Goal: Transaction & Acquisition: Purchase product/service

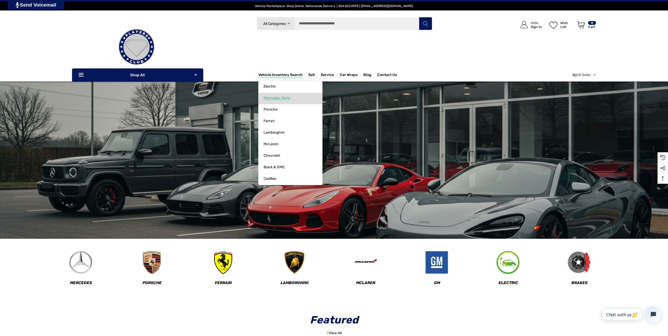
click at [281, 99] on span "Mercedes-Benz" at bounding box center [277, 98] width 27 height 5
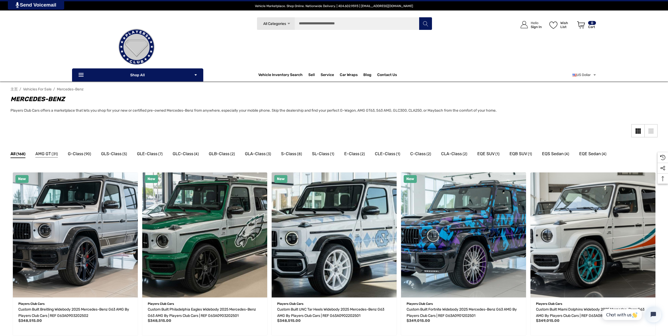
click at [47, 154] on span "AMG GT" at bounding box center [42, 153] width 15 height 7
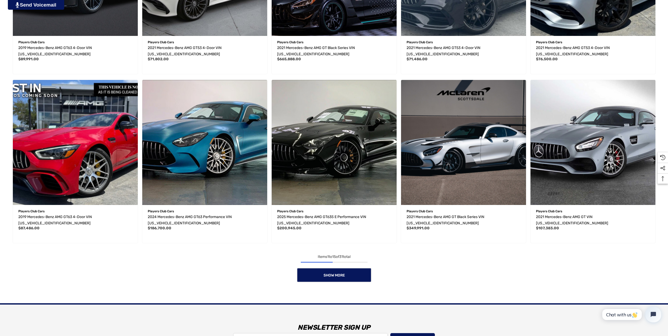
scroll to position [417, 0]
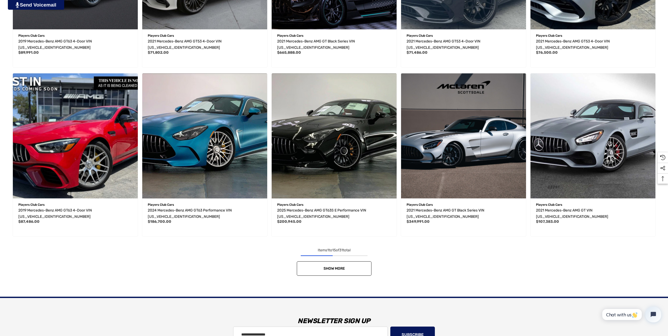
click at [352, 264] on link "Show More" at bounding box center [334, 268] width 75 height 14
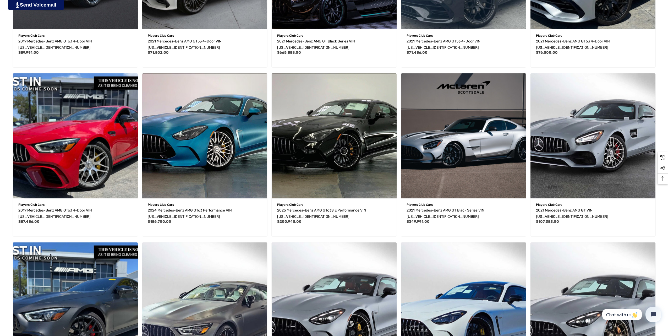
click at [399, 238] on li "Quick view Add to Wishlist Players Club Cars 2021 Mercedes-Benz AMG GT Black Se…" at bounding box center [463, 154] width 129 height 169
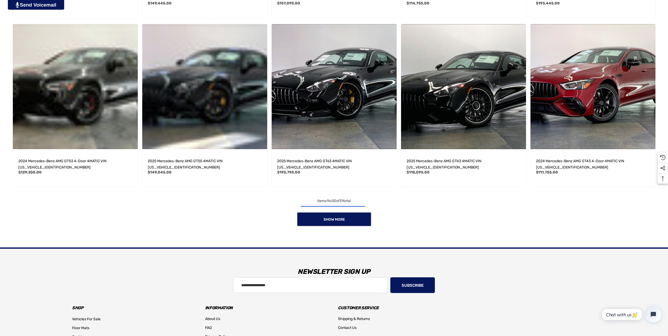
scroll to position [980, 0]
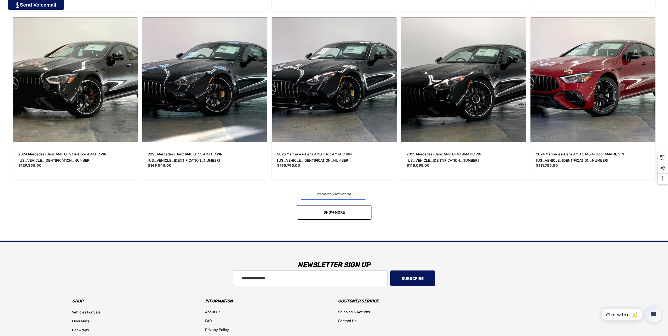
click at [354, 216] on link "Show More" at bounding box center [334, 212] width 75 height 14
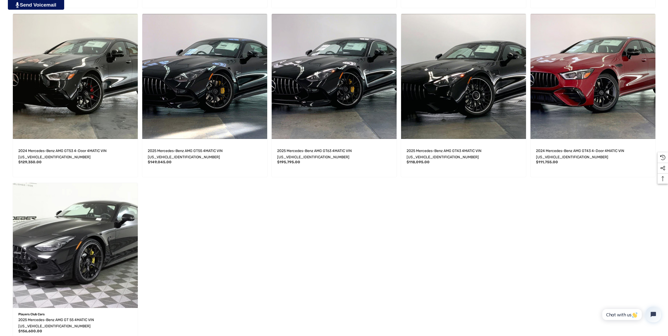
scroll to position [985, 0]
